Goal: Task Accomplishment & Management: Use online tool/utility

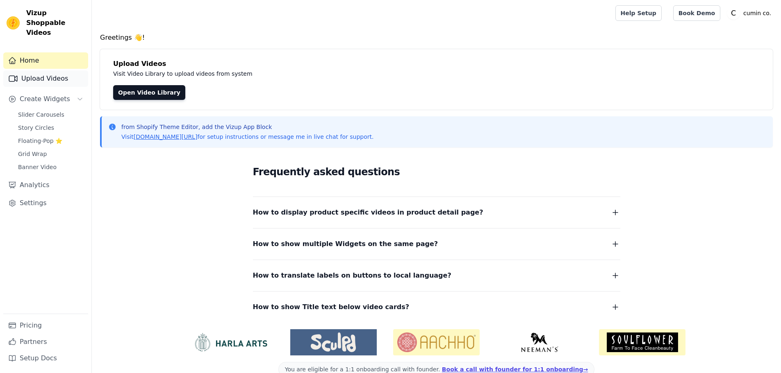
drag, startPoint x: 0, startPoint y: 0, endPoint x: 41, endPoint y: 73, distance: 83.9
click at [41, 73] on link "Upload Videos" at bounding box center [45, 78] width 85 height 16
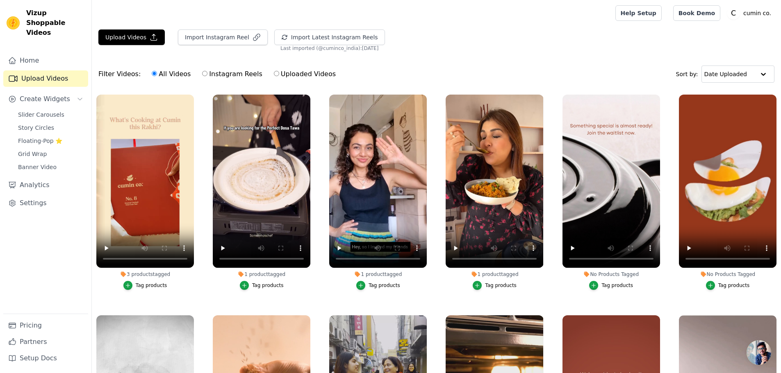
click at [232, 75] on label "Instagram Reels" at bounding box center [232, 74] width 61 height 11
click at [207, 75] on input "Instagram Reels" at bounding box center [204, 73] width 5 height 5
radio input "true"
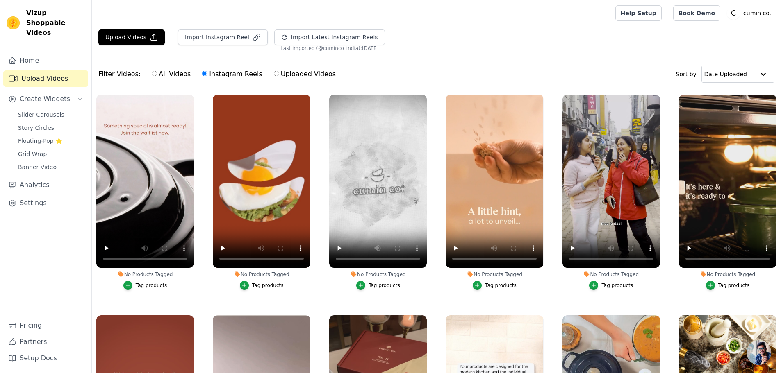
click at [163, 77] on label "All Videos" at bounding box center [171, 74] width 40 height 11
click at [157, 76] on input "All Videos" at bounding box center [154, 73] width 5 height 5
radio input "true"
